Goal: Task Accomplishment & Management: Manage account settings

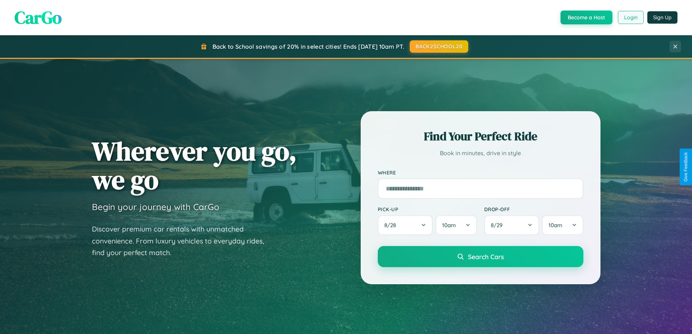
click at [630, 17] on button "Login" at bounding box center [631, 17] width 26 height 13
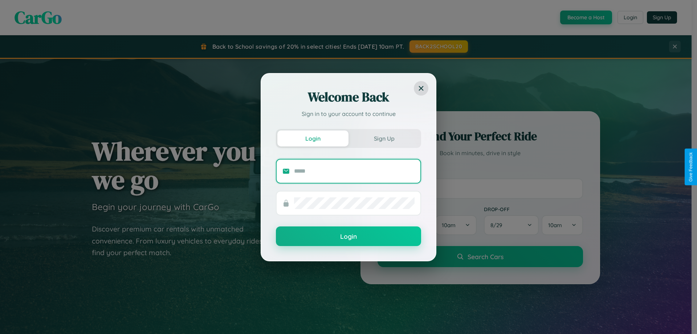
click at [354, 171] on input "text" at bounding box center [354, 171] width 121 height 12
type input "**********"
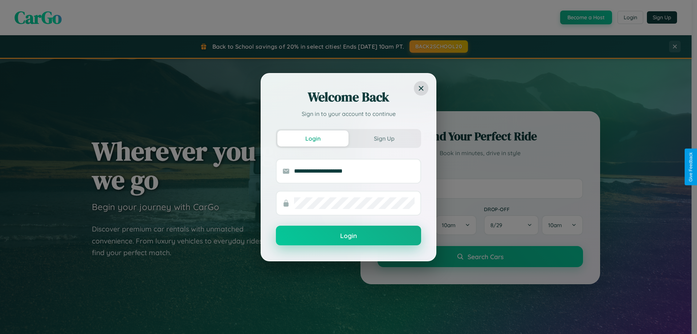
click at [349, 236] on button "Login" at bounding box center [348, 236] width 145 height 20
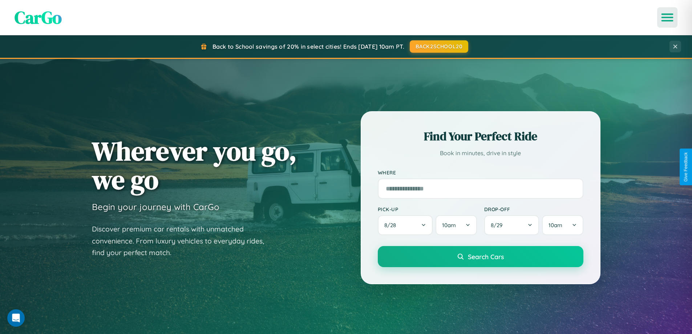
click at [667, 17] on icon "Open menu" at bounding box center [667, 17] width 11 height 7
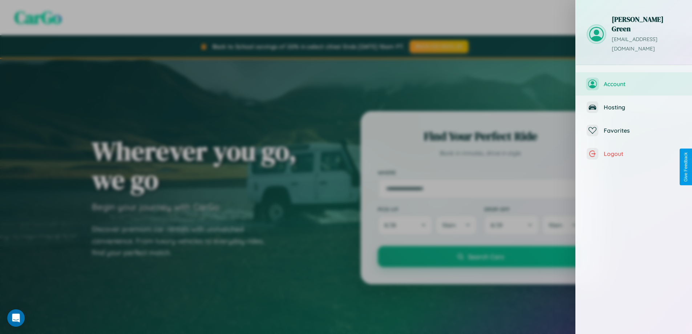
click at [634, 80] on span "Account" at bounding box center [642, 83] width 77 height 7
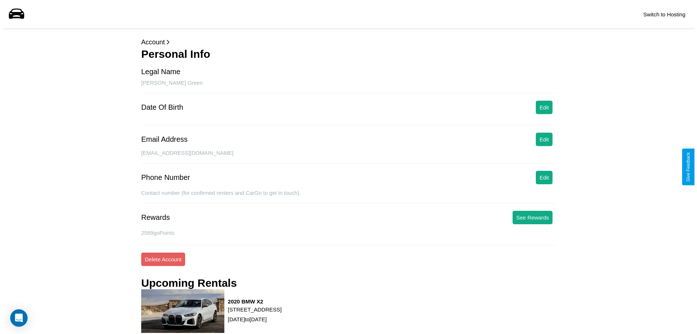
scroll to position [92, 0]
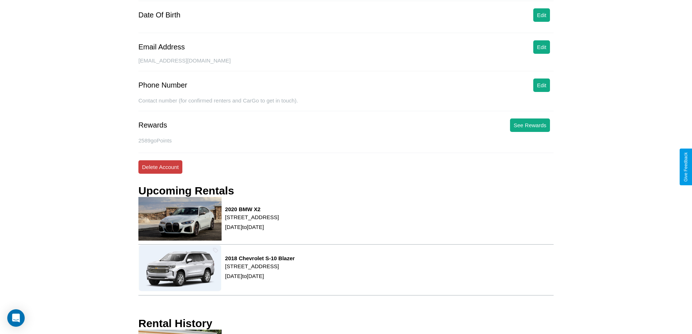
click at [160, 167] on button "Delete Account" at bounding box center [160, 166] width 44 height 13
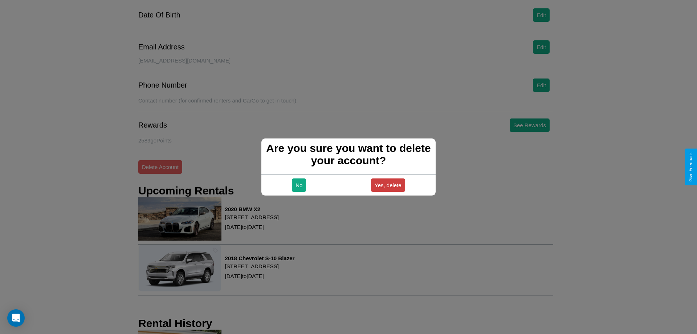
click at [388, 185] on button "Yes, delete" at bounding box center [388, 184] width 34 height 13
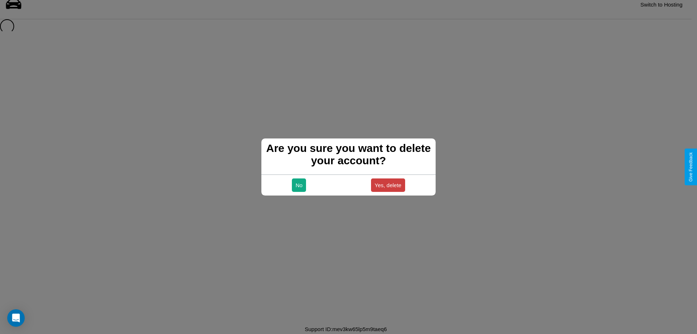
scroll to position [10, 0]
